Goal: Transaction & Acquisition: Purchase product/service

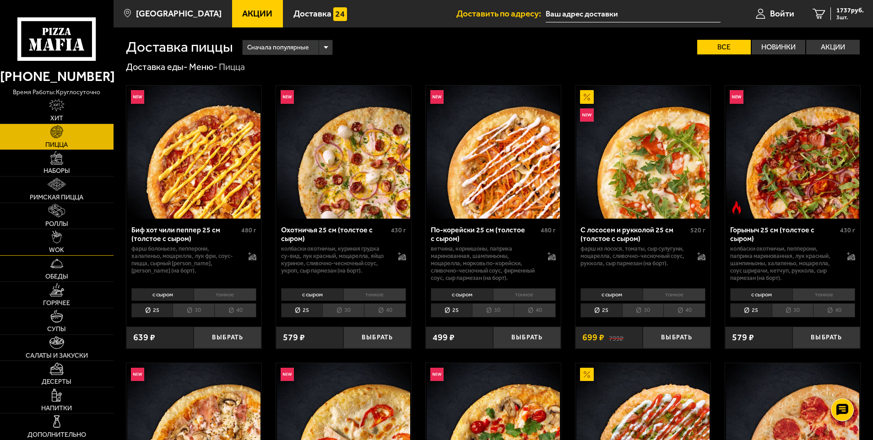
click at [57, 245] on link "WOK" at bounding box center [57, 242] width 114 height 26
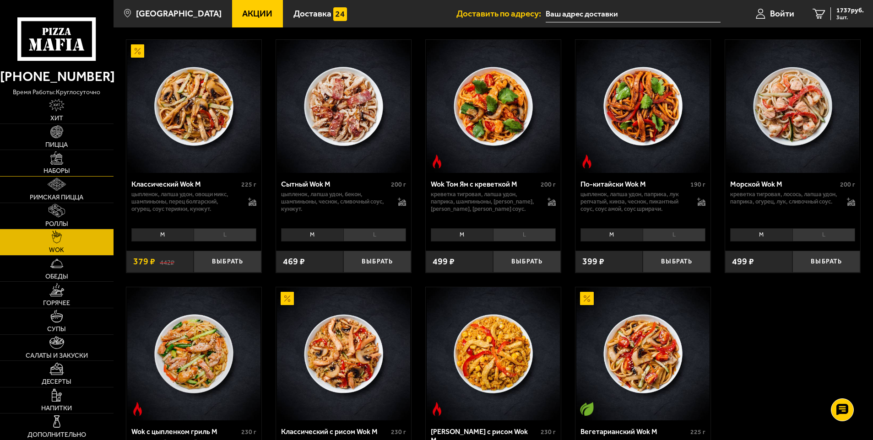
scroll to position [137, 0]
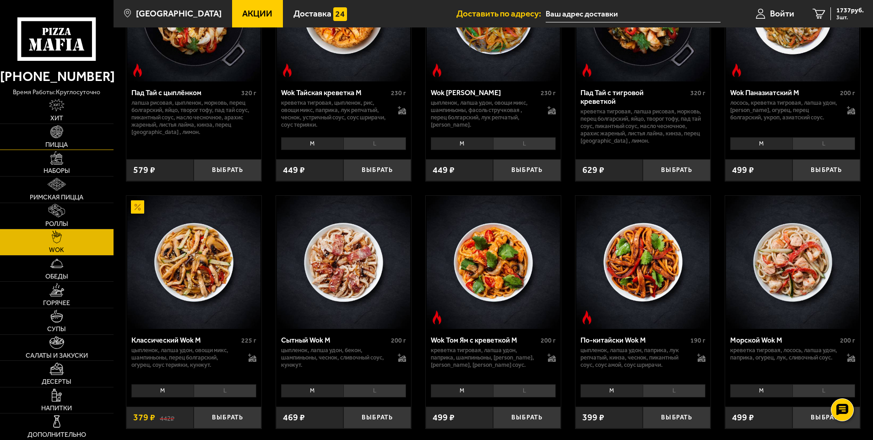
click at [60, 139] on link "Пицца" at bounding box center [57, 137] width 114 height 26
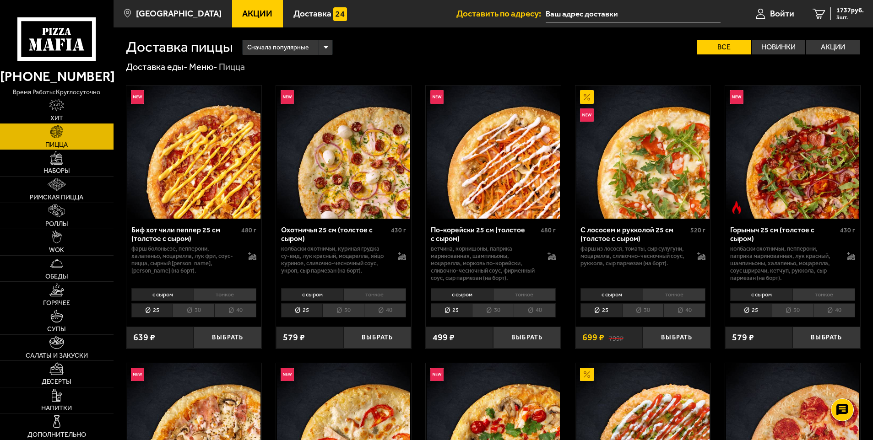
click at [84, 112] on link "Хит" at bounding box center [57, 111] width 114 height 26
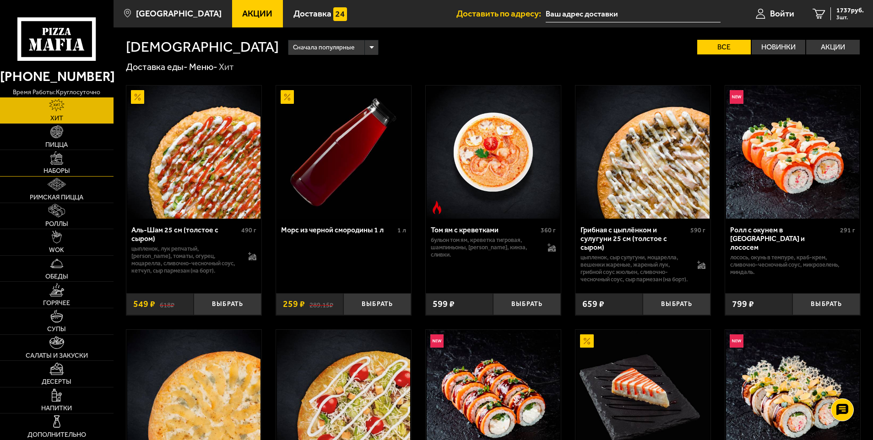
click at [84, 160] on link "Наборы" at bounding box center [57, 163] width 114 height 26
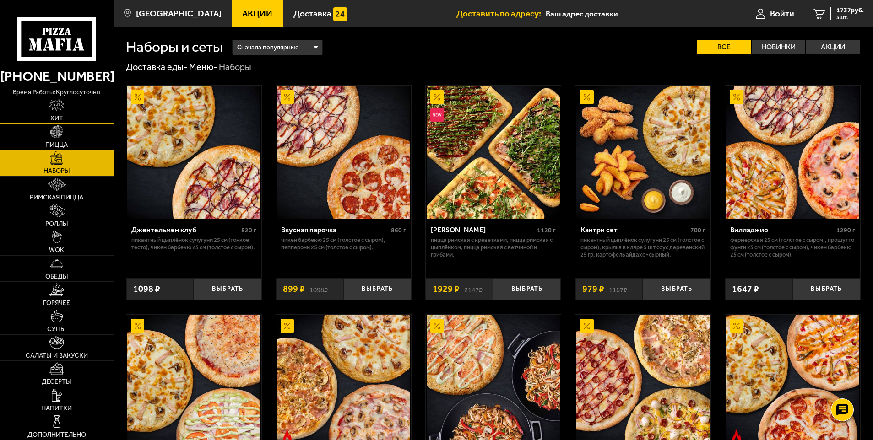
click at [63, 114] on link "Хит" at bounding box center [57, 111] width 114 height 26
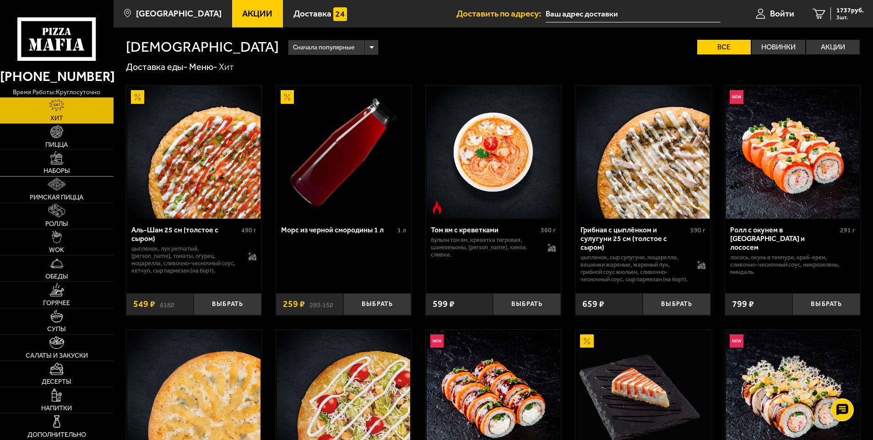
click at [64, 160] on link "Наборы" at bounding box center [57, 163] width 114 height 26
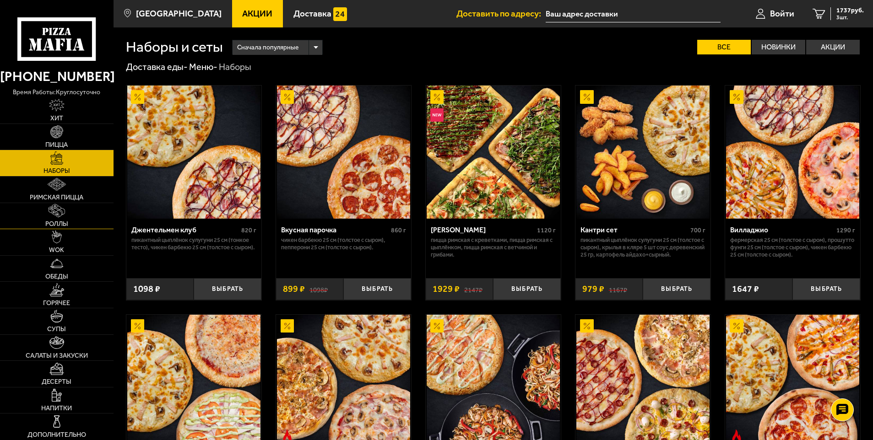
click at [67, 225] on span "Роллы" at bounding box center [56, 224] width 23 height 6
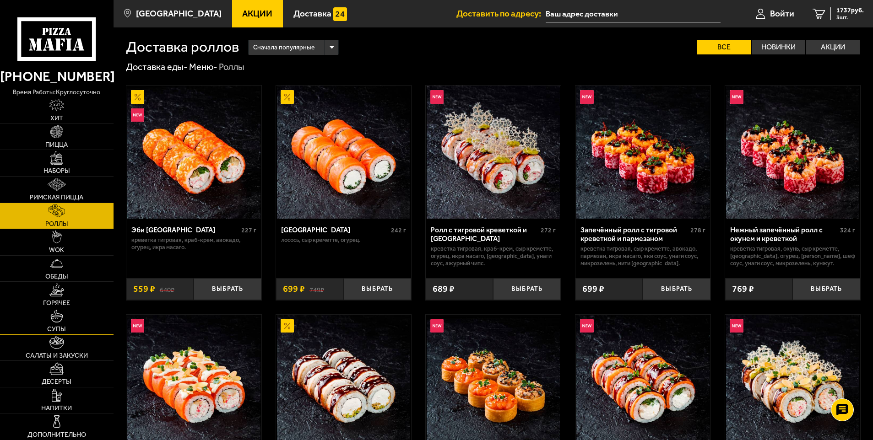
click at [49, 320] on link "Супы" at bounding box center [57, 322] width 114 height 26
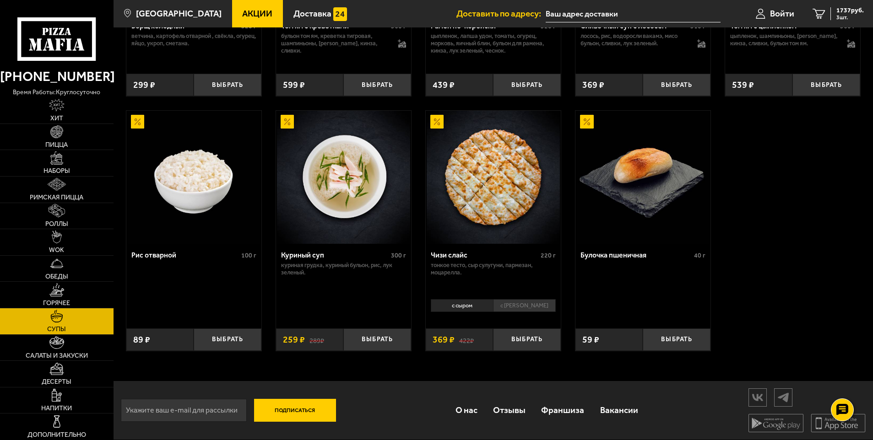
scroll to position [81, 0]
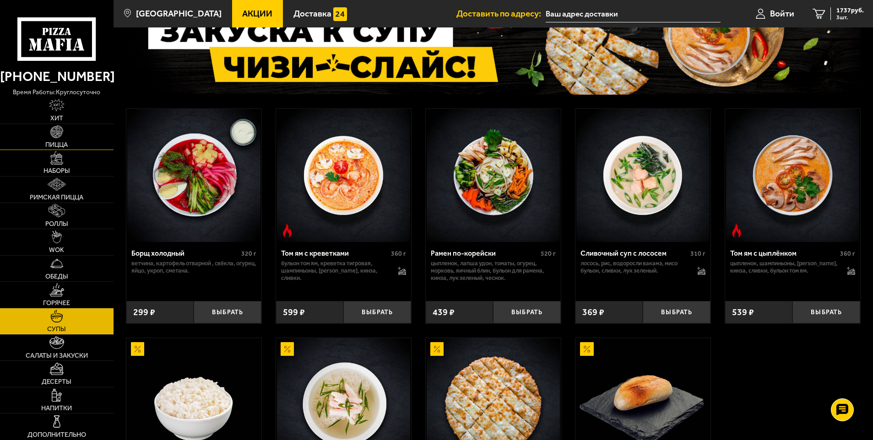
click at [63, 139] on link "Пицца" at bounding box center [57, 137] width 114 height 26
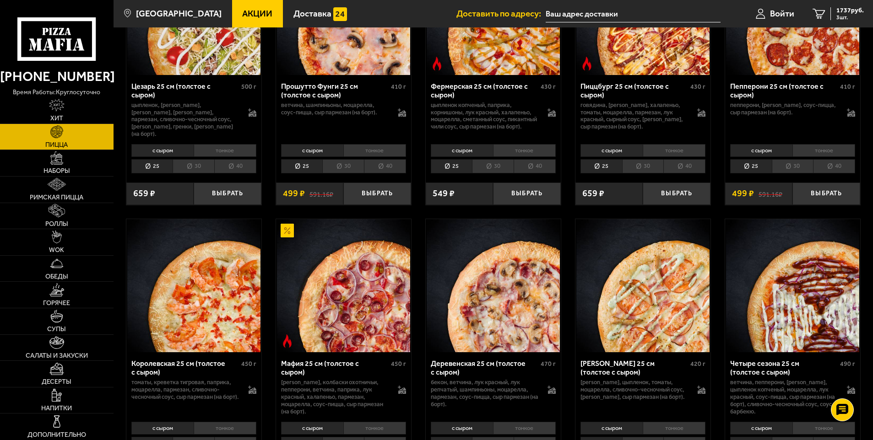
scroll to position [1053, 0]
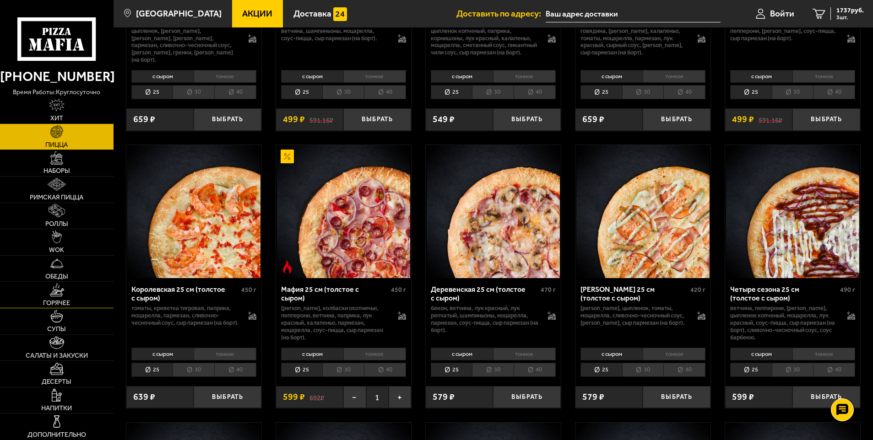
click at [53, 288] on img at bounding box center [56, 289] width 15 height 13
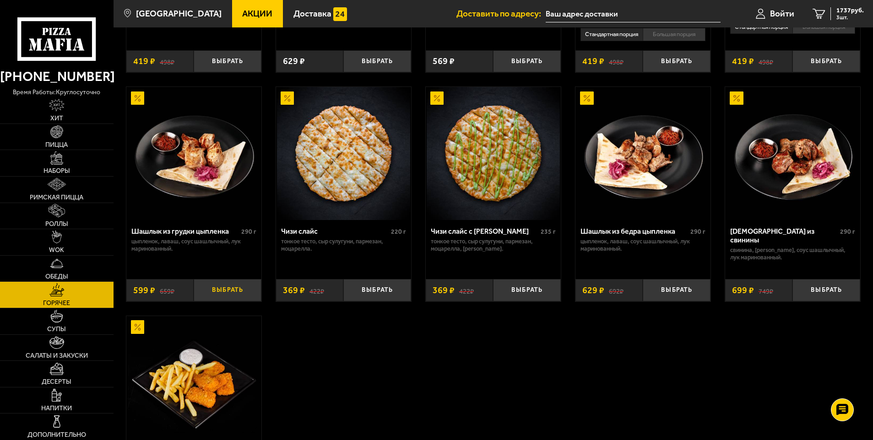
scroll to position [549, 0]
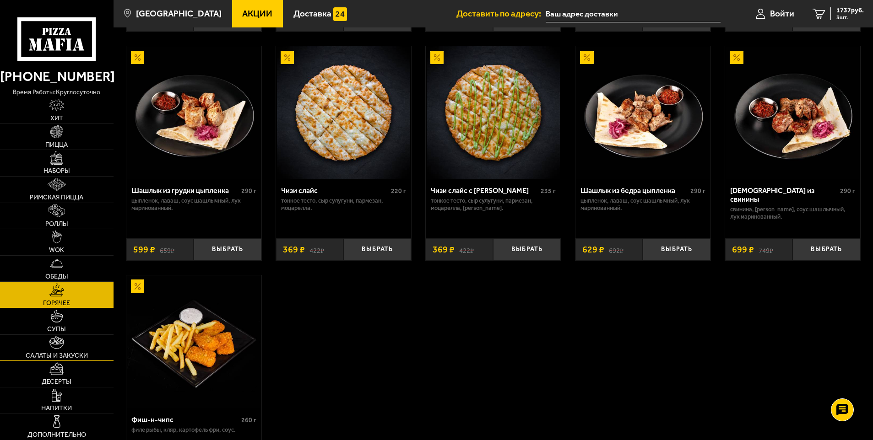
click at [59, 348] on img at bounding box center [56, 342] width 15 height 13
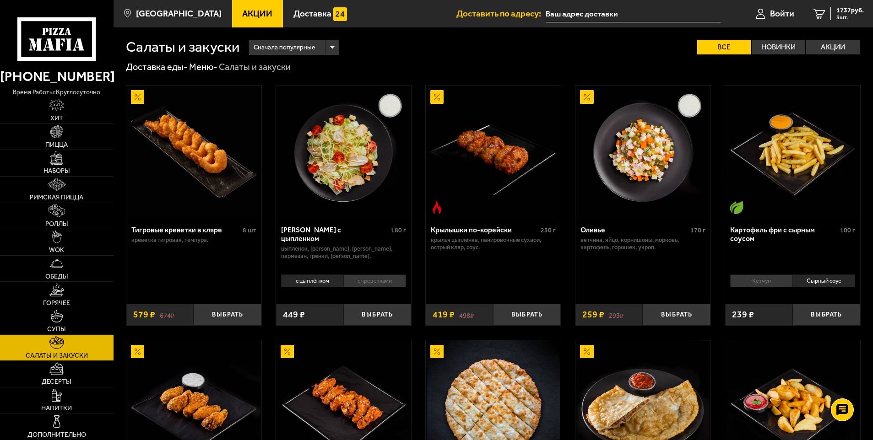
scroll to position [521, 0]
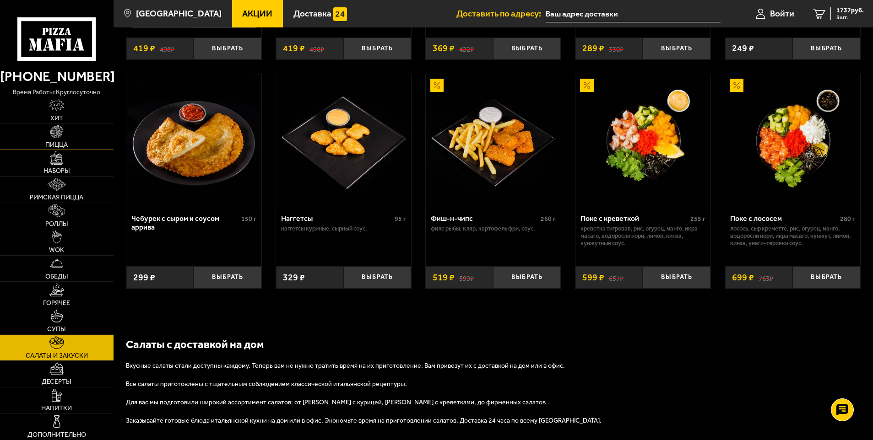
click at [53, 130] on img at bounding box center [56, 131] width 13 height 13
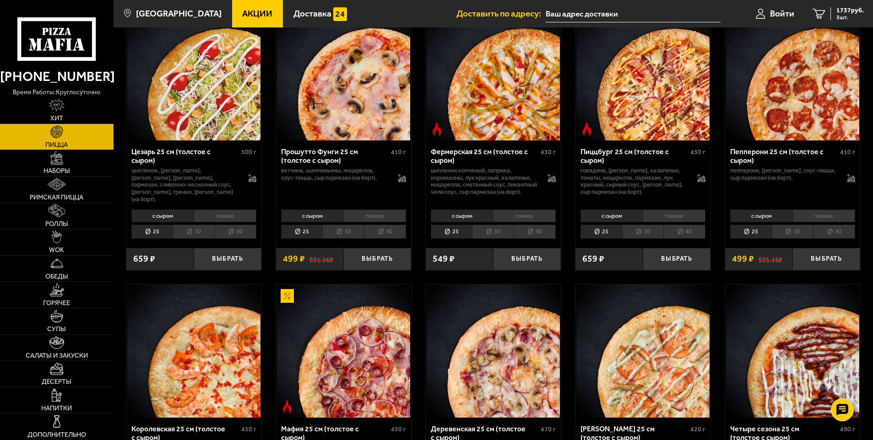
scroll to position [961, 0]
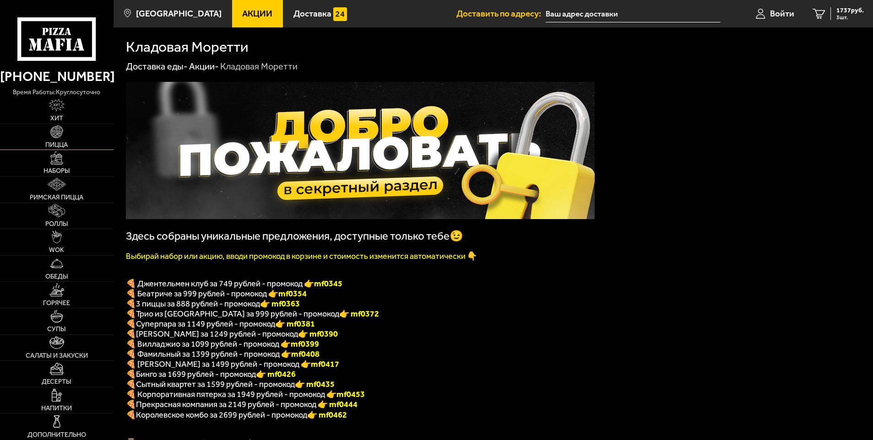
click at [63, 144] on span "Пицца" at bounding box center [56, 145] width 22 height 6
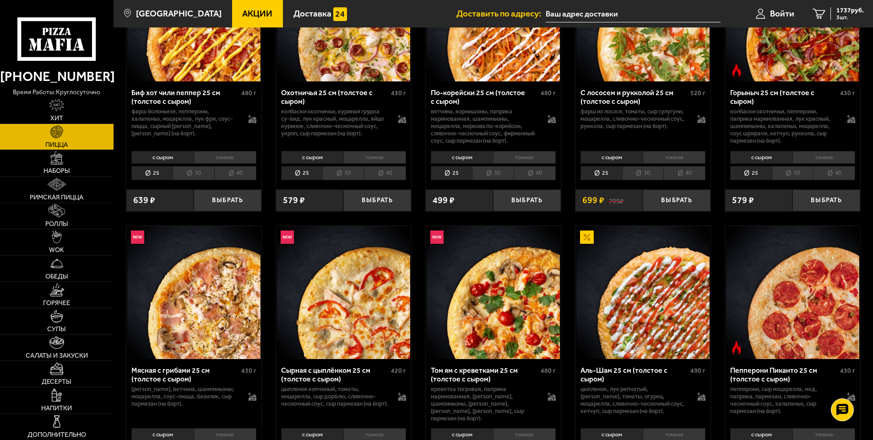
scroll to position [1126, 0]
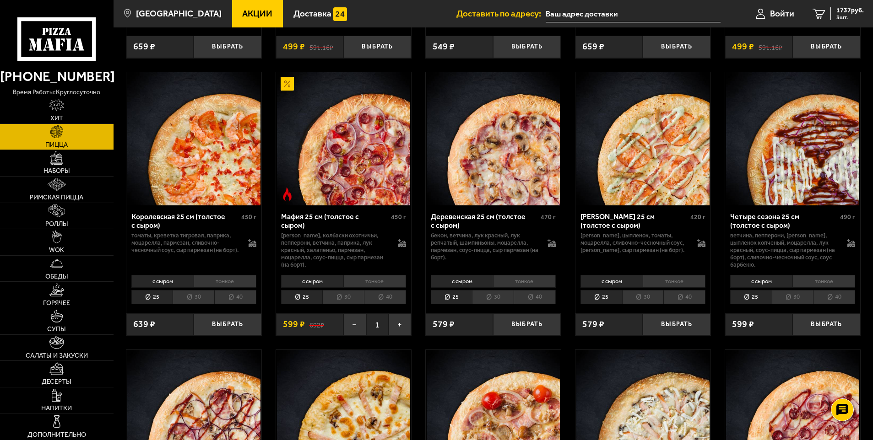
click at [784, 301] on li "30" at bounding box center [793, 297] width 42 height 14
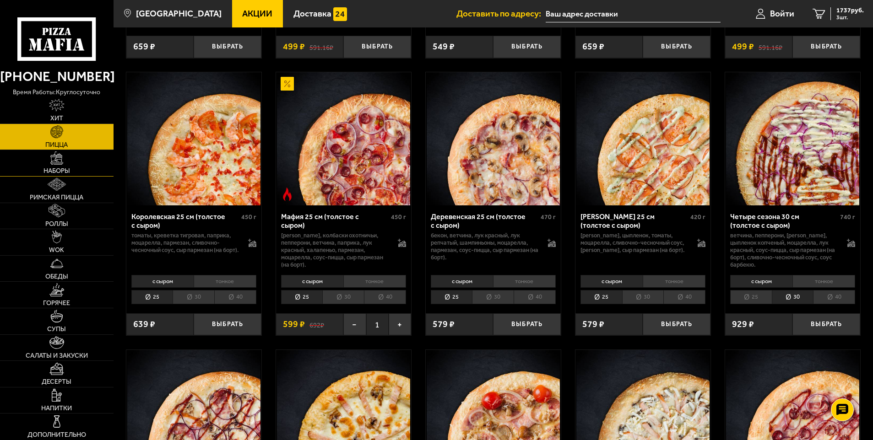
click at [67, 150] on link "Наборы" at bounding box center [57, 163] width 114 height 26
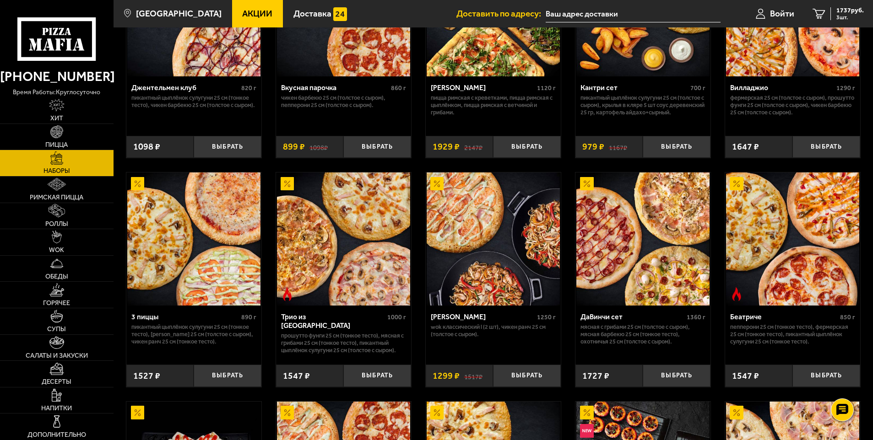
scroll to position [58, 0]
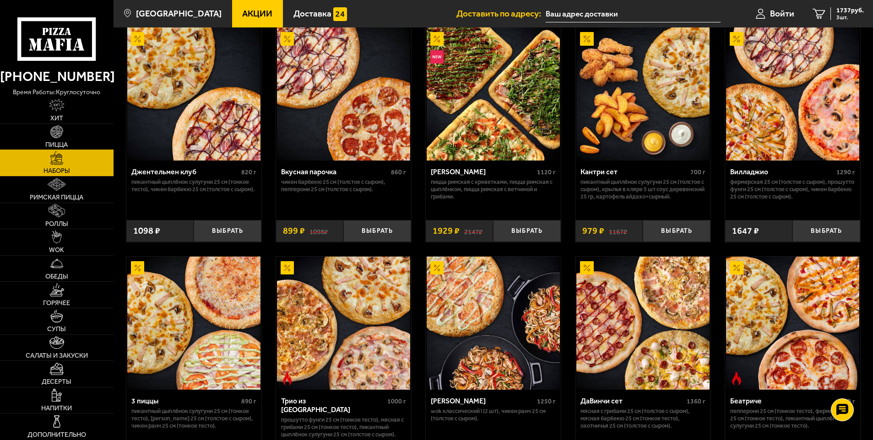
click at [61, 142] on span "Пицца" at bounding box center [56, 145] width 22 height 6
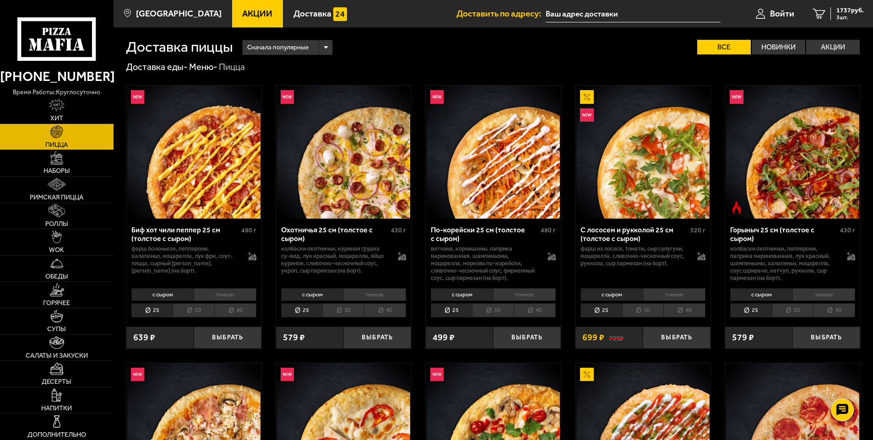
scroll to position [289, 0]
